Goal: Task Accomplishment & Management: Manage account settings

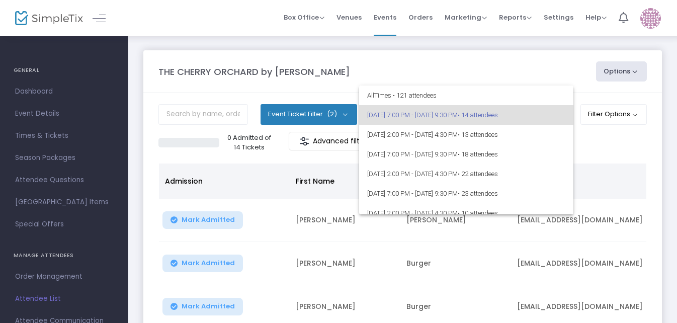
scroll to position [48, 0]
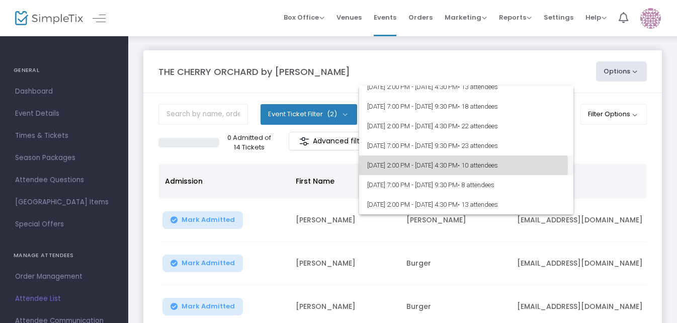
click at [415, 166] on span "[DATE] 2:00 PM - [DATE] 4:30 PM • 10 attendees" at bounding box center [466, 166] width 198 height 20
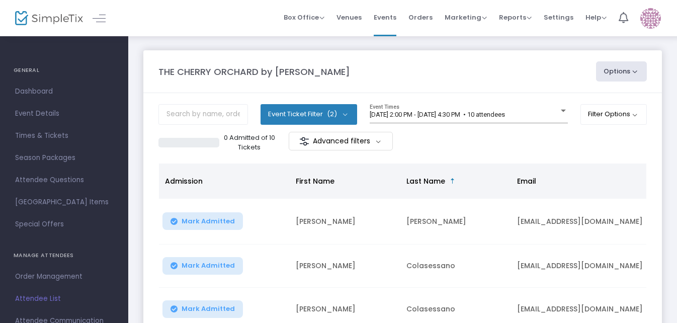
click at [614, 72] on button "Options" at bounding box center [621, 71] width 51 height 20
click at [566, 101] on li "Export List" at bounding box center [594, 102] width 93 height 20
radio input "false"
radio input "true"
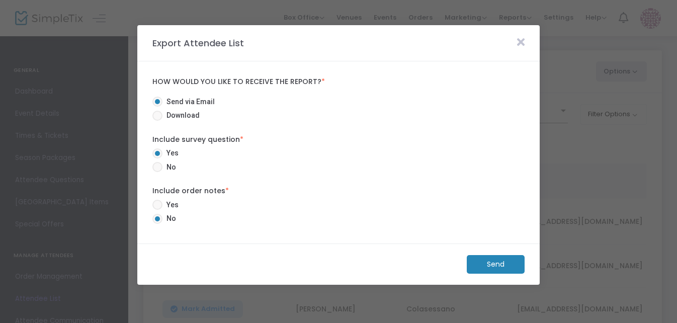
click at [156, 169] on span at bounding box center [157, 167] width 10 height 10
click at [157, 172] on input "No" at bounding box center [157, 172] width 1 height 1
radio input "true"
click at [484, 268] on m-button "Send" at bounding box center [496, 264] width 58 height 19
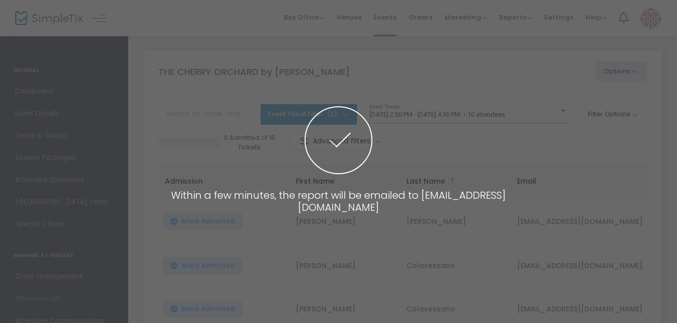
click at [484, 268] on span at bounding box center [338, 161] width 677 height 323
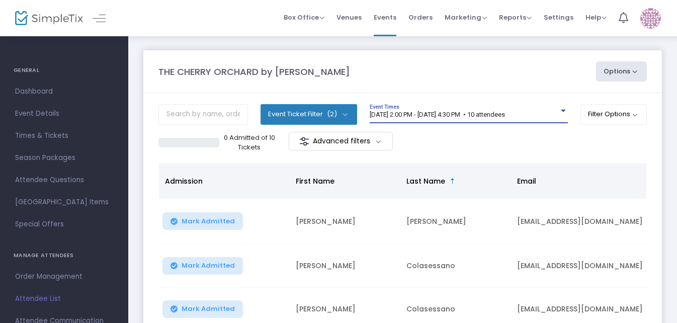
click at [562, 109] on div at bounding box center [563, 111] width 9 height 8
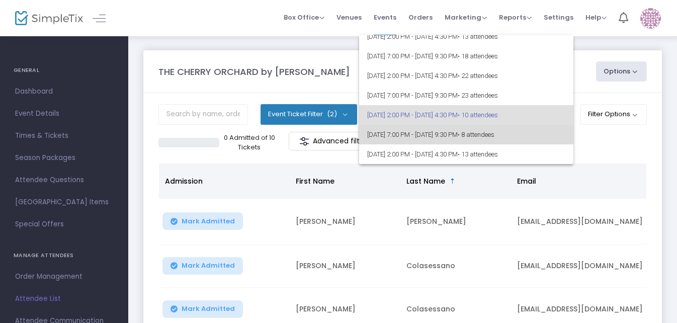
click at [495, 136] on span "• 8 attendees" at bounding box center [476, 135] width 37 height 8
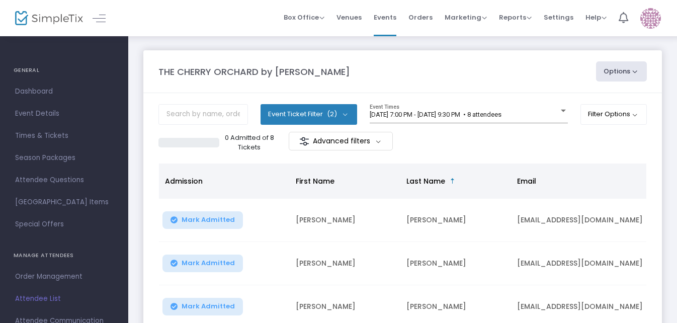
click at [612, 71] on button "Options" at bounding box center [621, 71] width 51 height 20
click at [579, 105] on li "Export List" at bounding box center [594, 102] width 93 height 20
radio input "true"
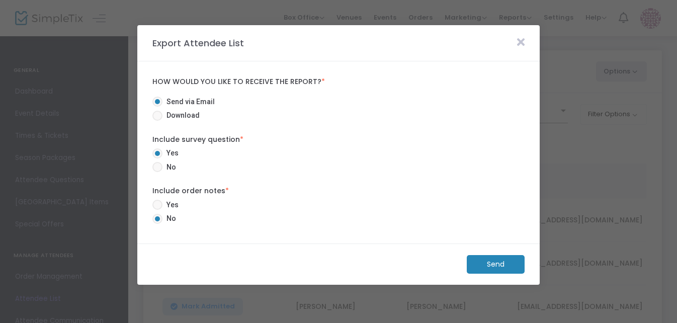
click at [155, 157] on span at bounding box center [157, 153] width 10 height 10
click at [157, 159] on input "Yes" at bounding box center [157, 159] width 1 height 1
click at [160, 174] on mat-radio-button "No" at bounding box center [169, 169] width 34 height 14
click at [160, 166] on span at bounding box center [157, 167] width 10 height 10
click at [158, 172] on input "No" at bounding box center [157, 172] width 1 height 1
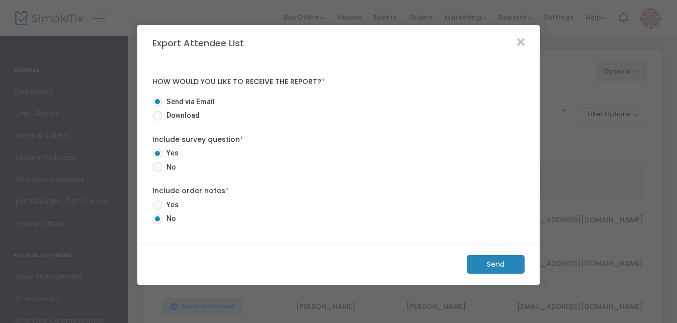
radio input "true"
click at [485, 263] on m-button "Send" at bounding box center [496, 264] width 58 height 19
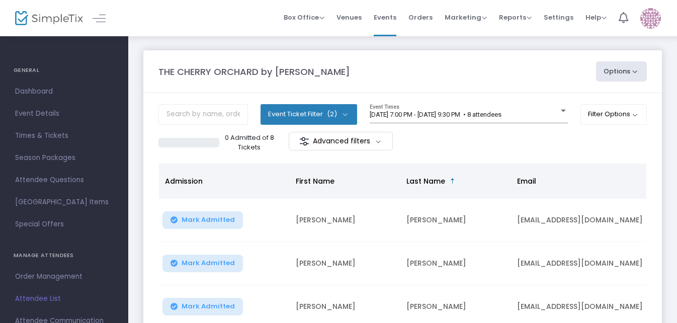
click at [485, 263] on td "[PERSON_NAME]" at bounding box center [456, 263] width 111 height 43
